Goal: Information Seeking & Learning: Find specific fact

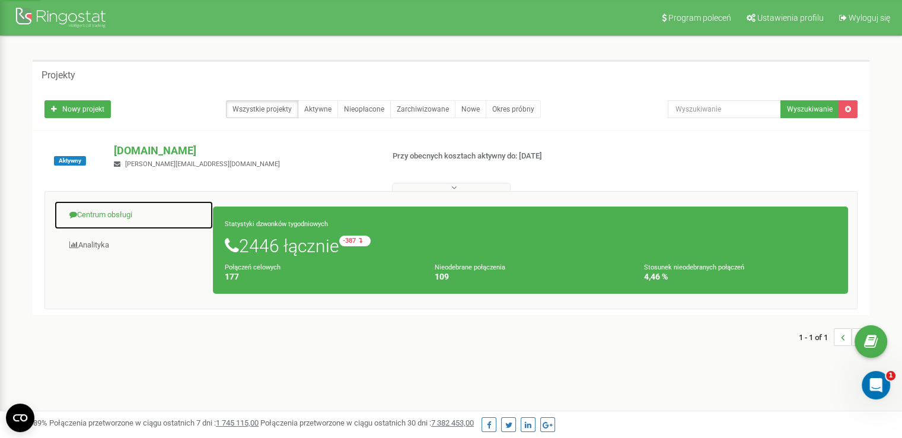
click at [139, 225] on link "Centrum obsługi" at bounding box center [134, 214] width 160 height 29
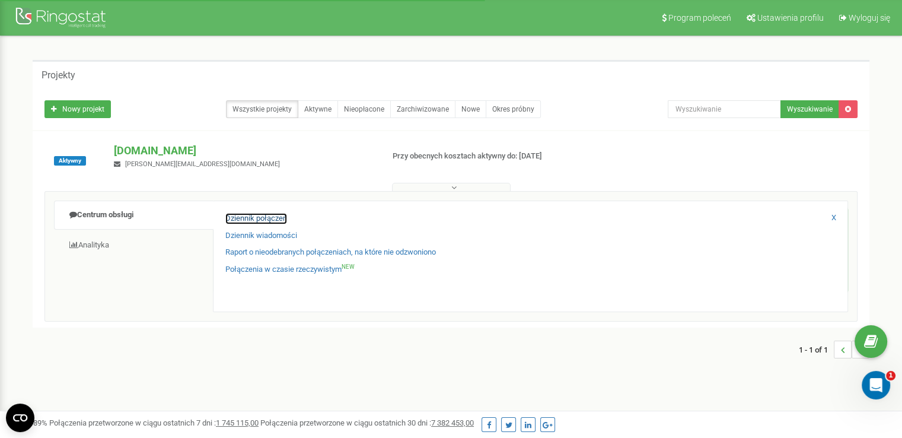
click at [254, 223] on link "Dziennik połączeń" at bounding box center [256, 218] width 62 height 11
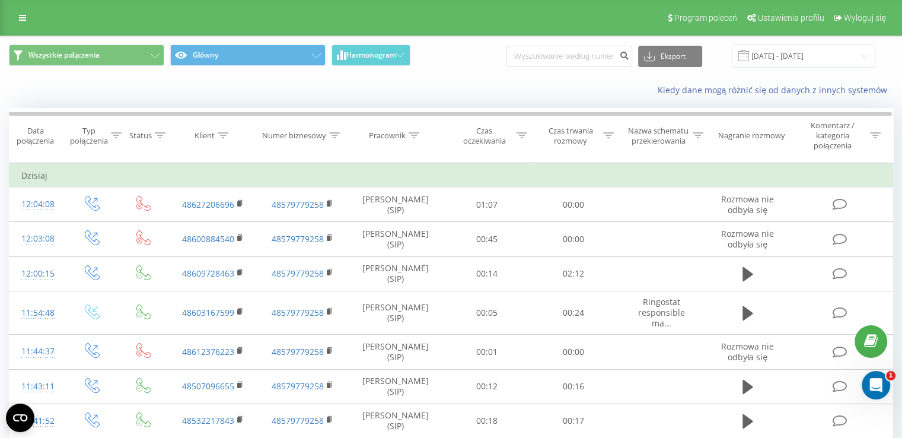
click at [582, 68] on div "Wszystkie połączenia Główny Harmonogram Eksport .csv .xls .xlsx [DATE] - [DATE]" at bounding box center [451, 56] width 901 height 40
click at [585, 64] on input at bounding box center [570, 56] width 126 height 21
paste input "606747938"
type input "606747938"
click at [629, 55] on icon "submit" at bounding box center [624, 53] width 10 height 7
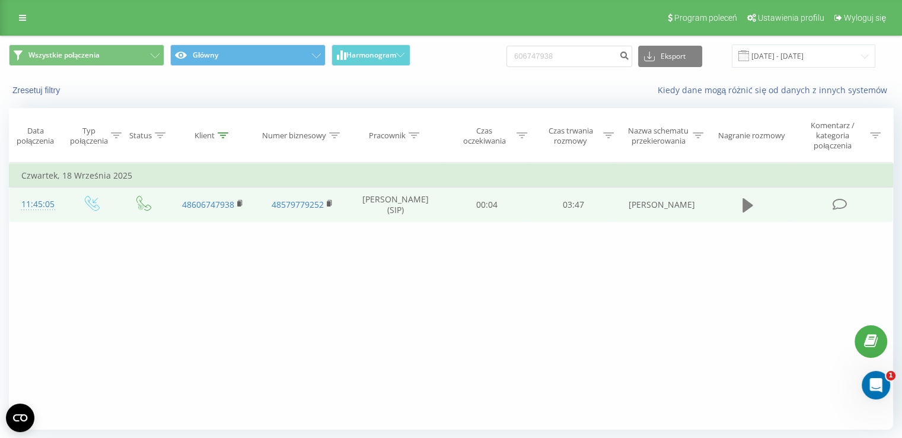
click at [745, 209] on icon at bounding box center [748, 205] width 11 height 14
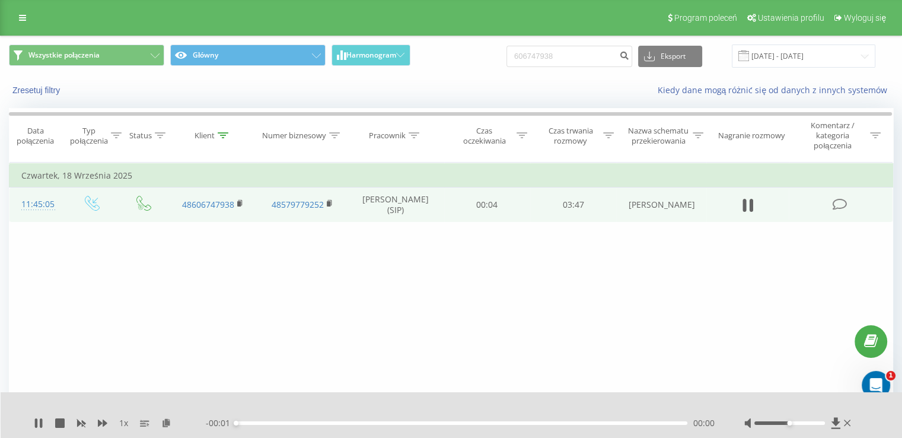
click at [572, 419] on div "- 00:01 00:00 00:00" at bounding box center [460, 423] width 509 height 12
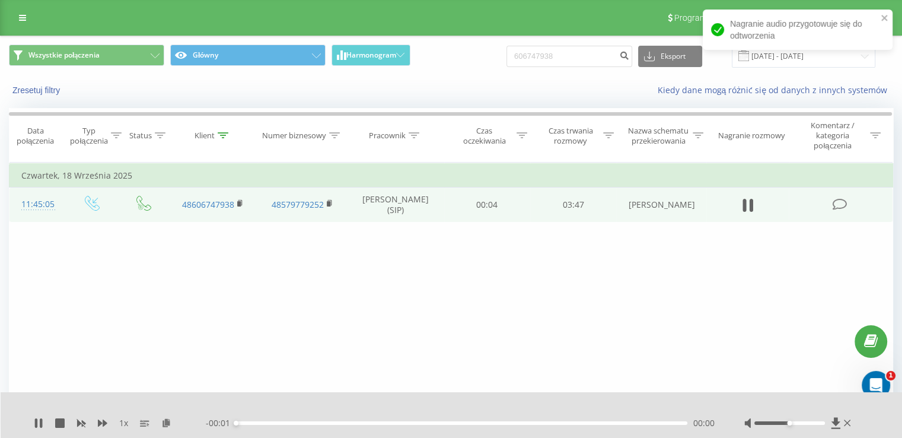
click at [574, 420] on div "- 00:01 00:00 00:00" at bounding box center [460, 423] width 509 height 12
click at [575, 422] on div "00:00" at bounding box center [461, 423] width 451 height 4
click at [585, 423] on div "00:01" at bounding box center [461, 423] width 451 height 4
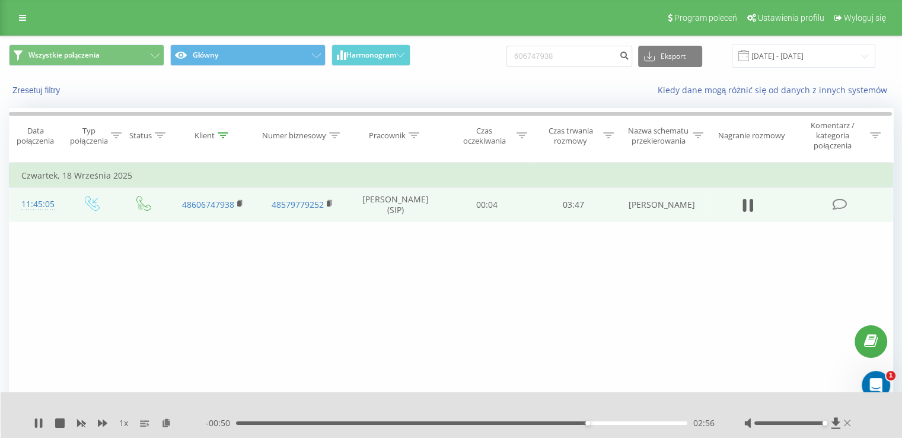
drag, startPoint x: 795, startPoint y: 424, endPoint x: 843, endPoint y: 424, distance: 48.6
click at [843, 424] on div at bounding box center [798, 423] width 109 height 12
click at [612, 423] on div "02:57" at bounding box center [461, 423] width 451 height 4
click at [643, 422] on div "03:24" at bounding box center [461, 423] width 451 height 4
click at [663, 423] on div "03:26" at bounding box center [461, 423] width 451 height 4
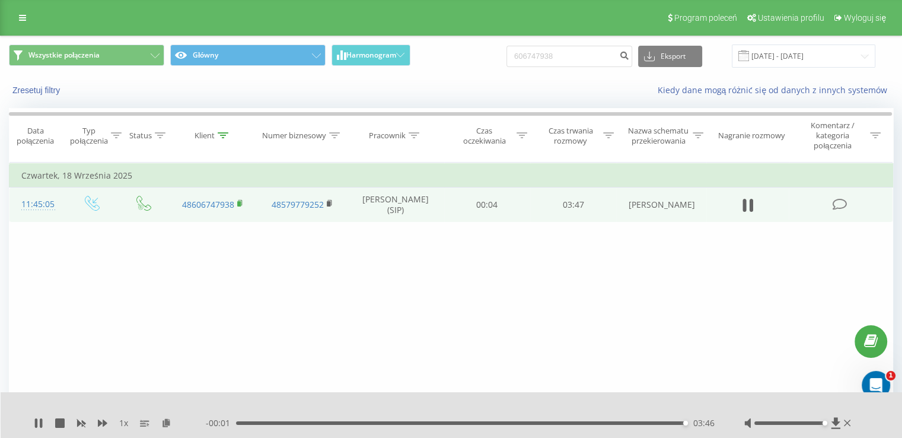
click at [238, 203] on rect at bounding box center [239, 203] width 4 height 5
